Goal: Find specific page/section: Find specific page/section

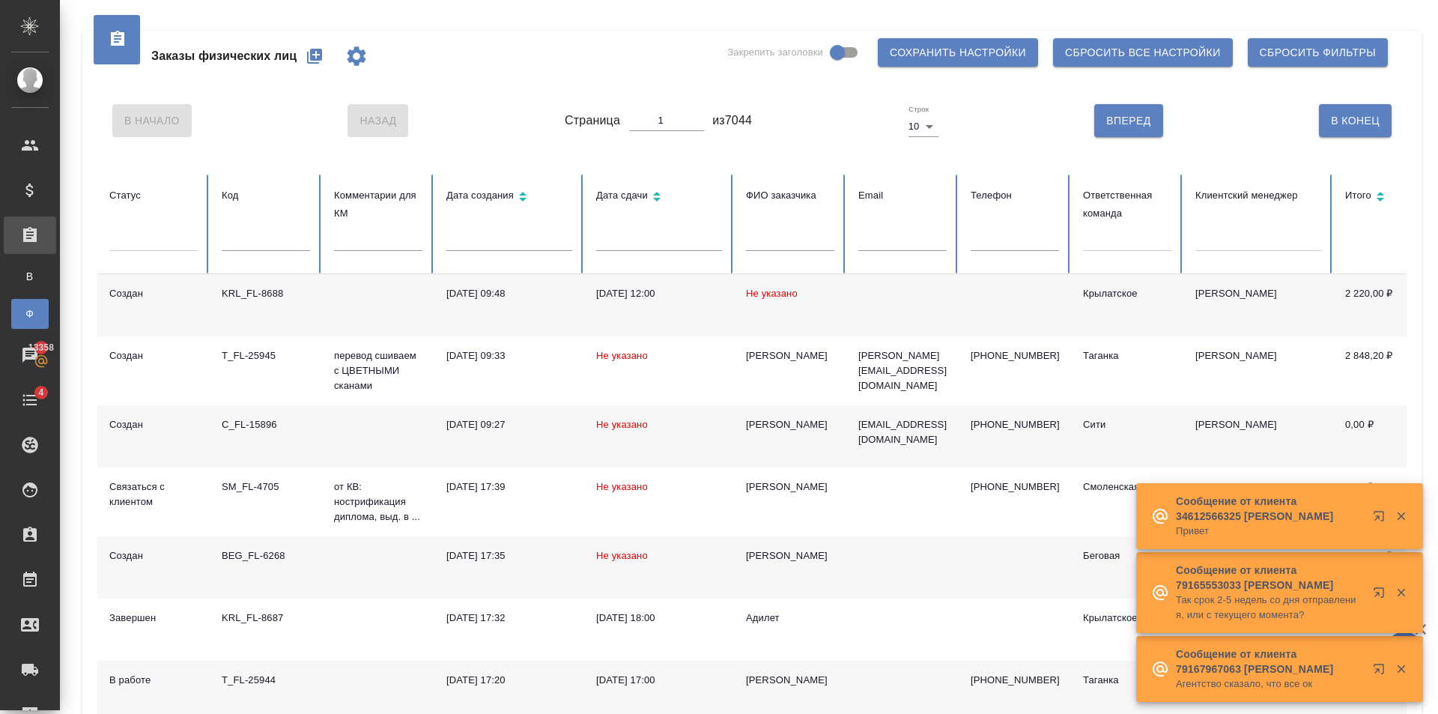
click at [320, 67] on button "button" at bounding box center [315, 56] width 36 height 36
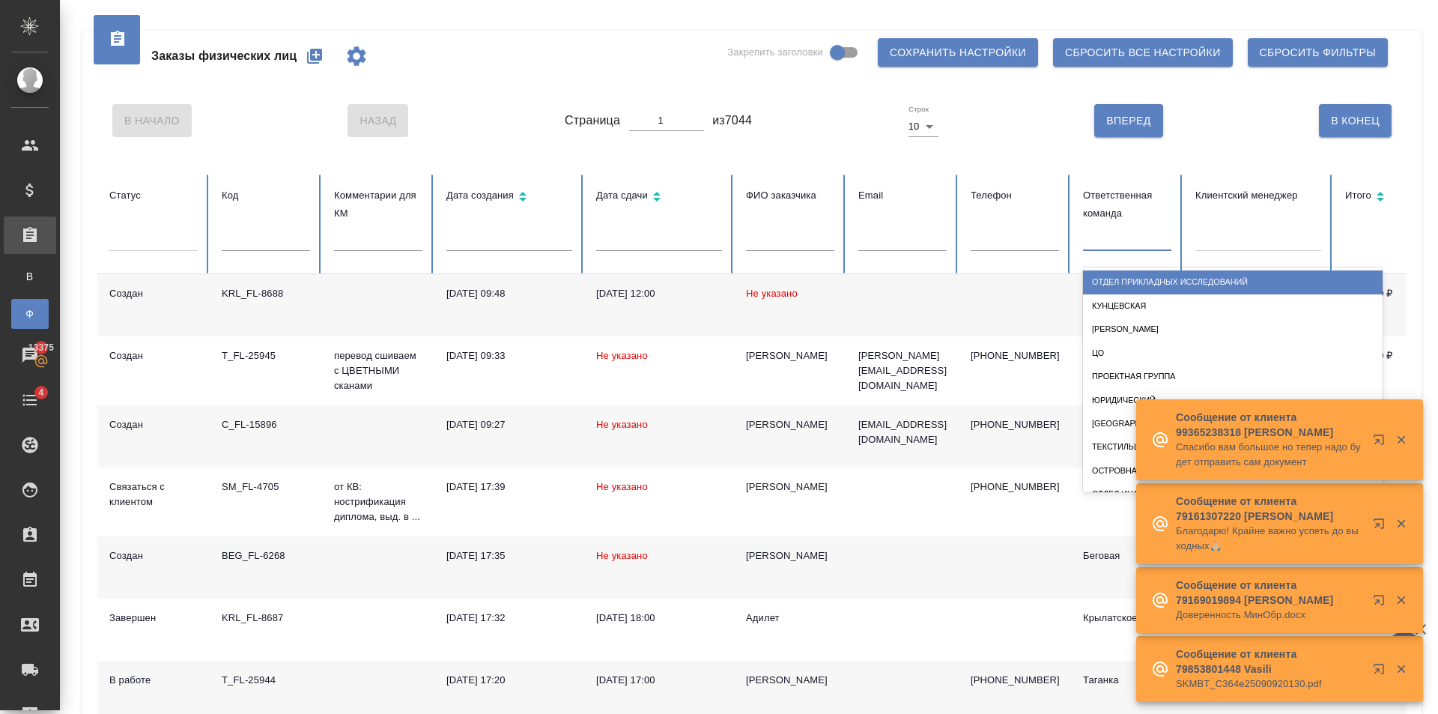
click at [1088, 229] on div at bounding box center [1127, 236] width 88 height 22
type input "баб"
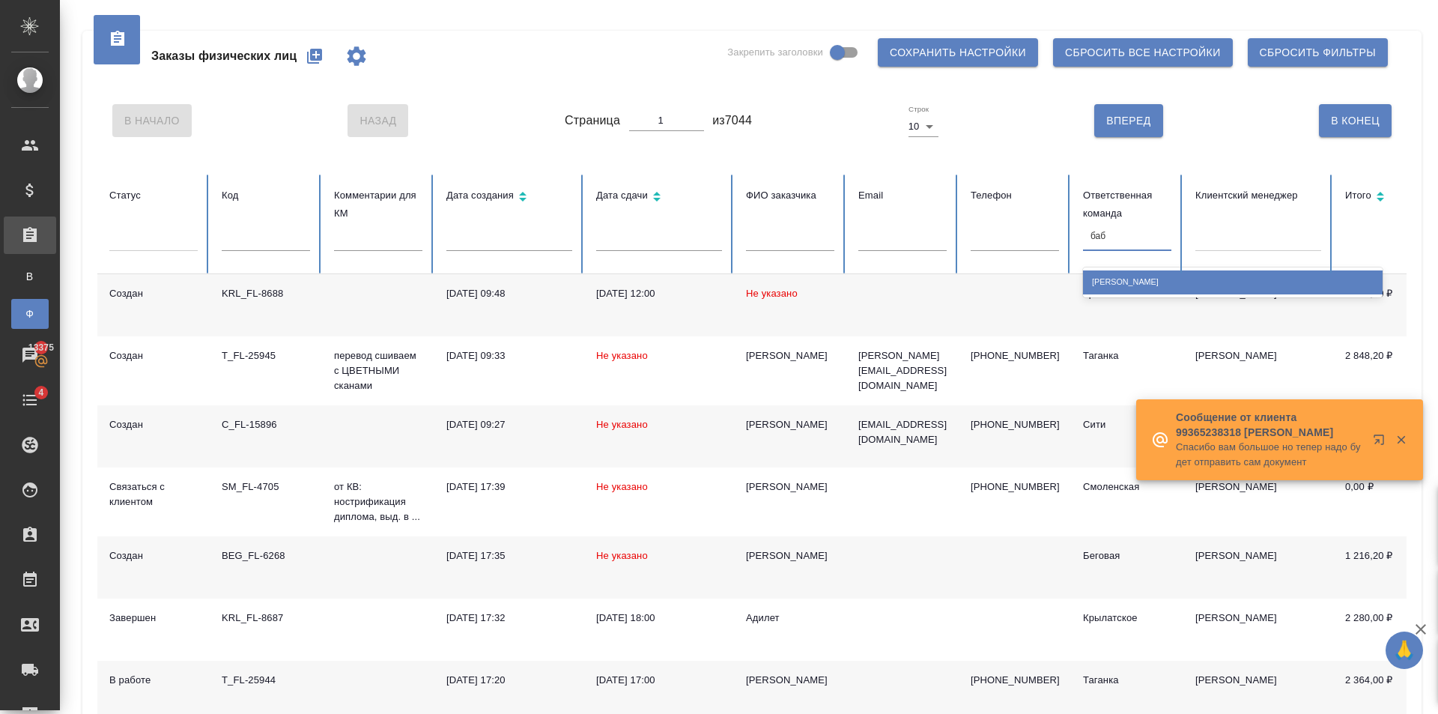
click at [1129, 289] on div "[PERSON_NAME]" at bounding box center [1232, 281] width 299 height 23
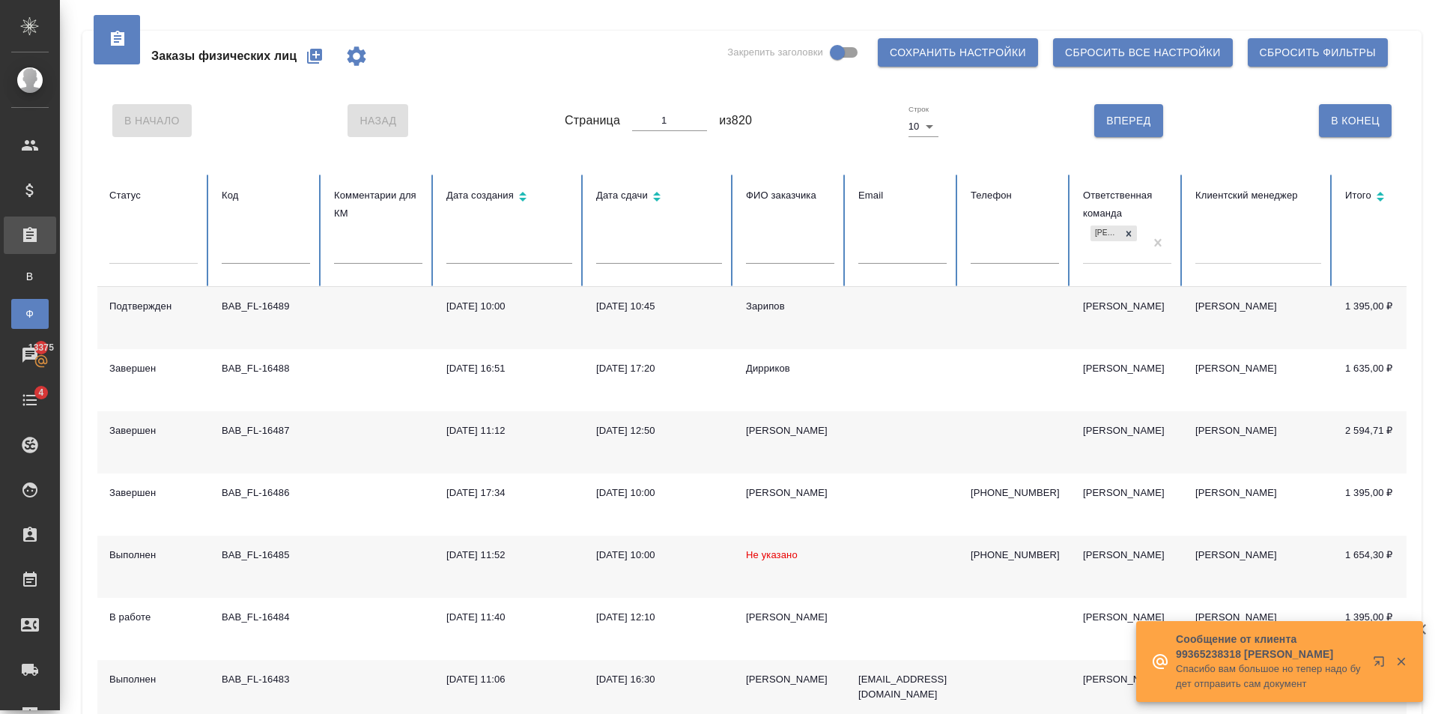
click at [787, 243] on input "text" at bounding box center [790, 253] width 88 height 21
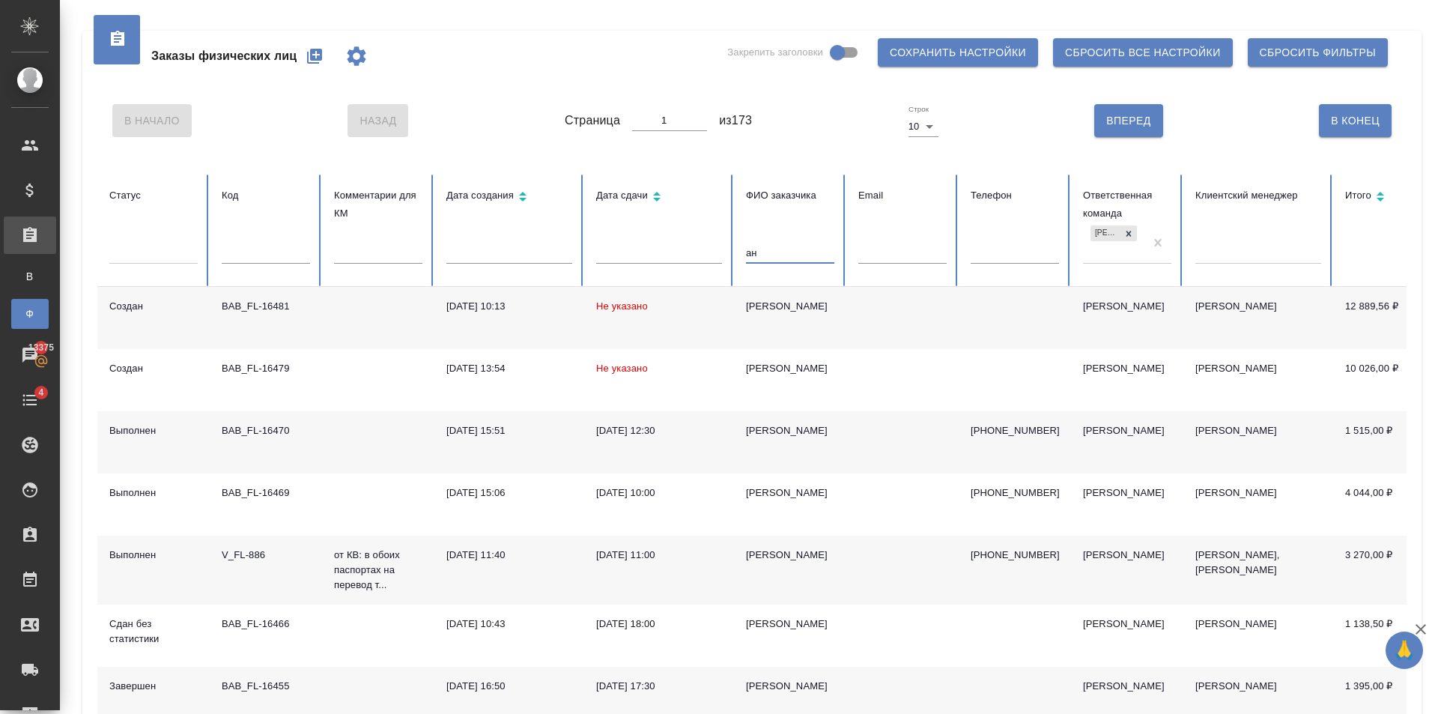
type input "ан"
click at [843, 304] on td "[PERSON_NAME]" at bounding box center [790, 318] width 112 height 62
click at [730, 258] on tr "Статус Код Комментарии для КМ Дата создания Дата сдачи ФИО заказчика ан Email Т…" at bounding box center [939, 230] width 1685 height 112
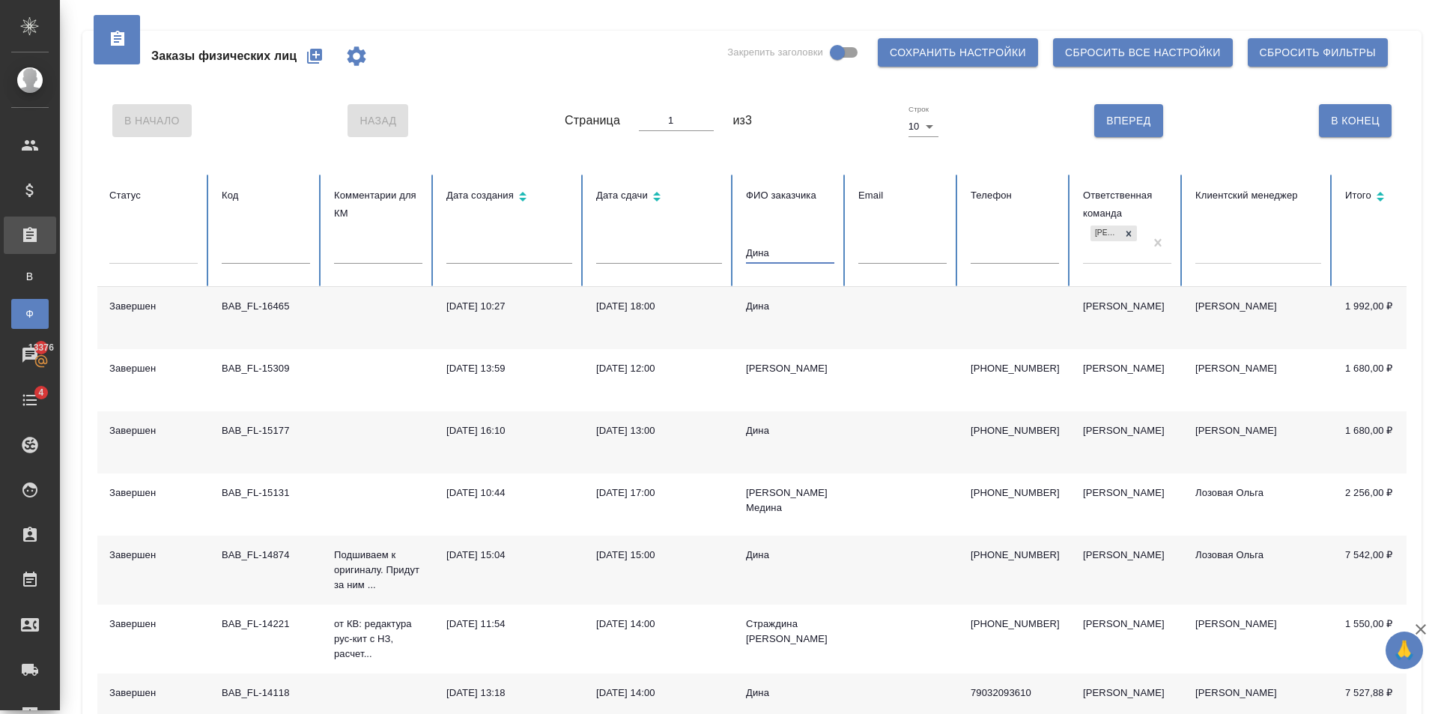
type input "Дина"
click at [795, 304] on div "Дина" at bounding box center [790, 306] width 88 height 15
